Goal: Information Seeking & Learning: Check status

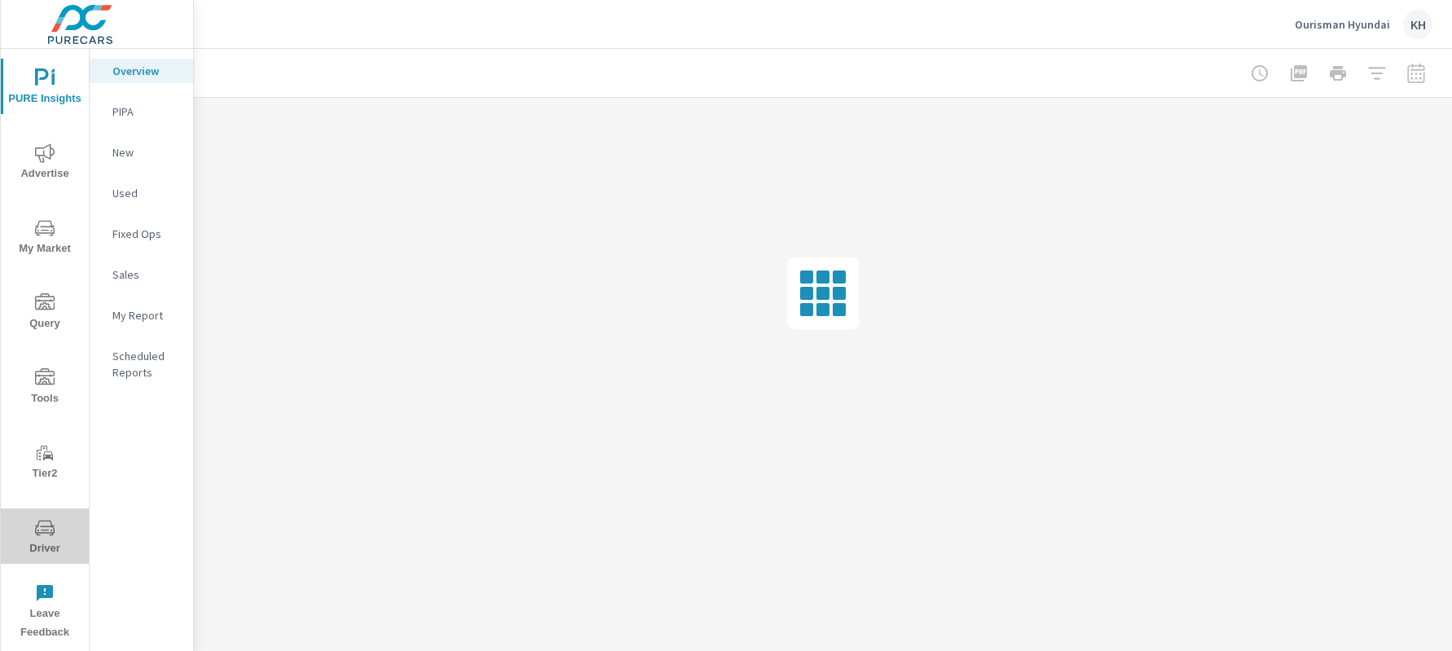
click at [48, 524] on icon "nav menu" at bounding box center [45, 528] width 20 height 20
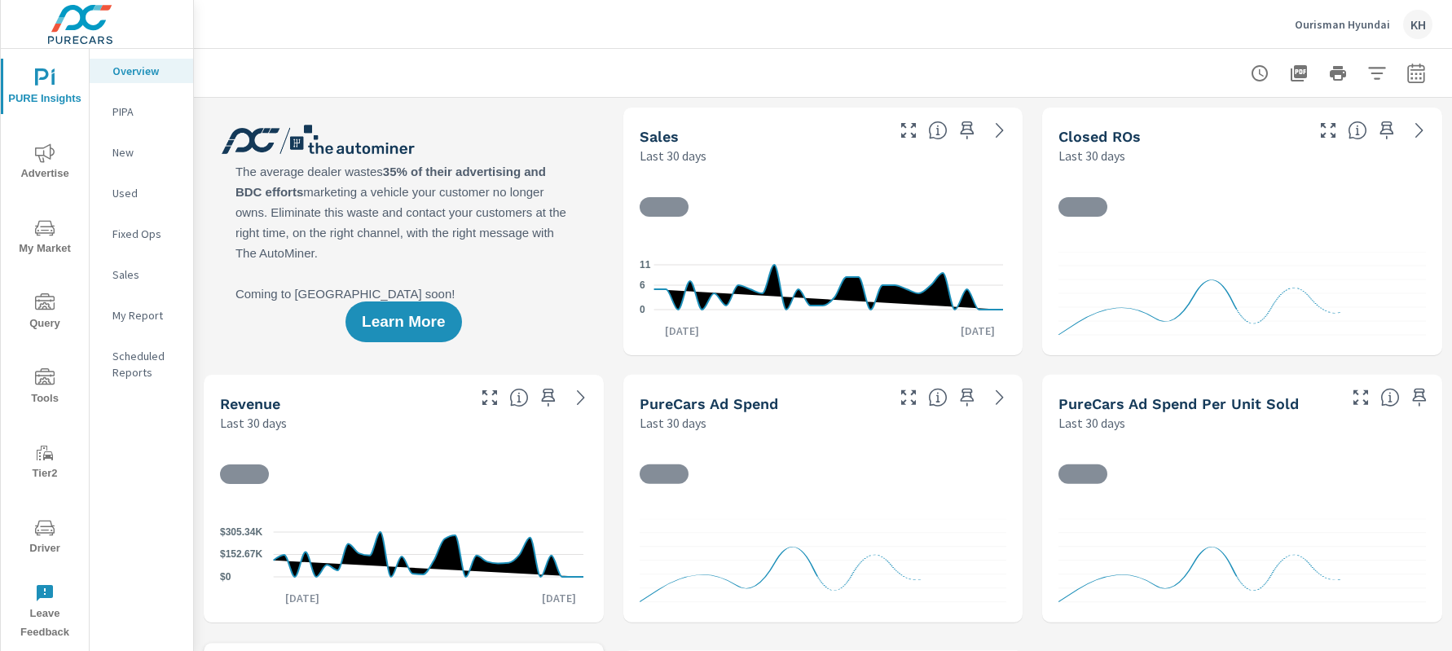
click at [45, 527] on icon "nav menu" at bounding box center [45, 528] width 20 height 20
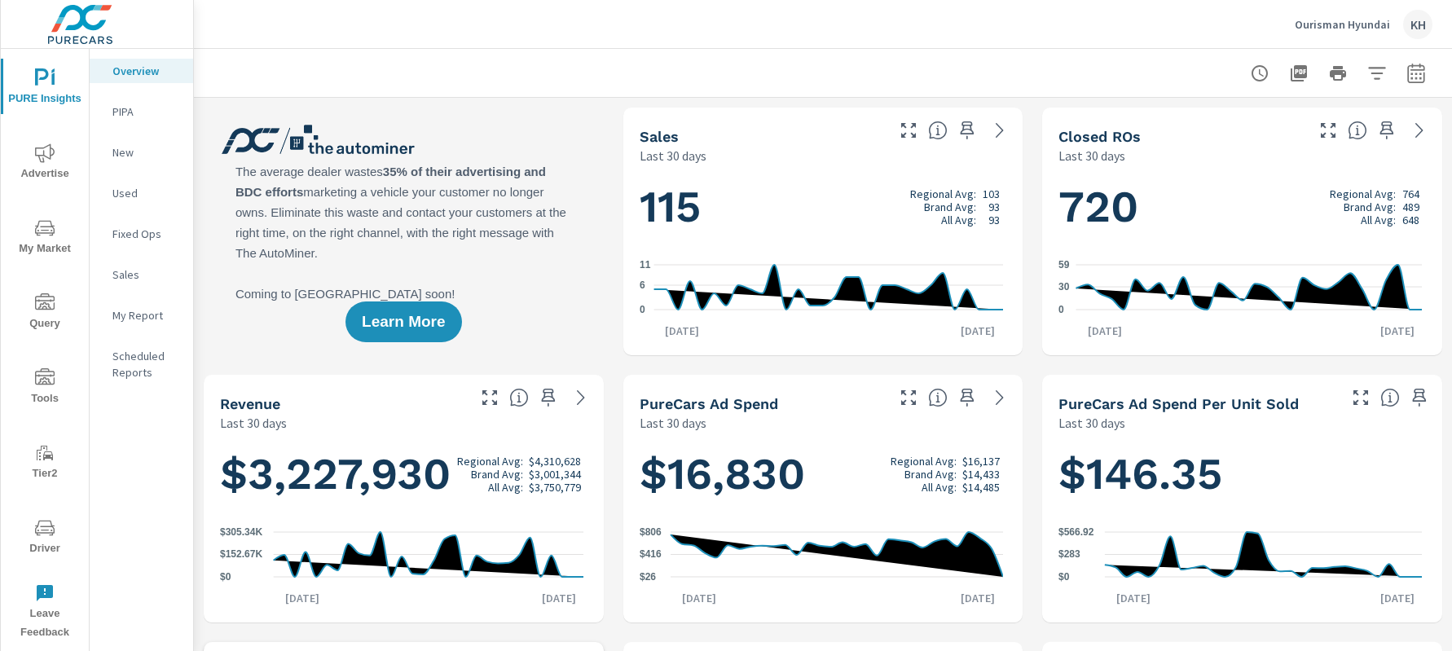
click at [43, 534] on icon "nav menu" at bounding box center [45, 528] width 20 height 20
